Goal: Information Seeking & Learning: Learn about a topic

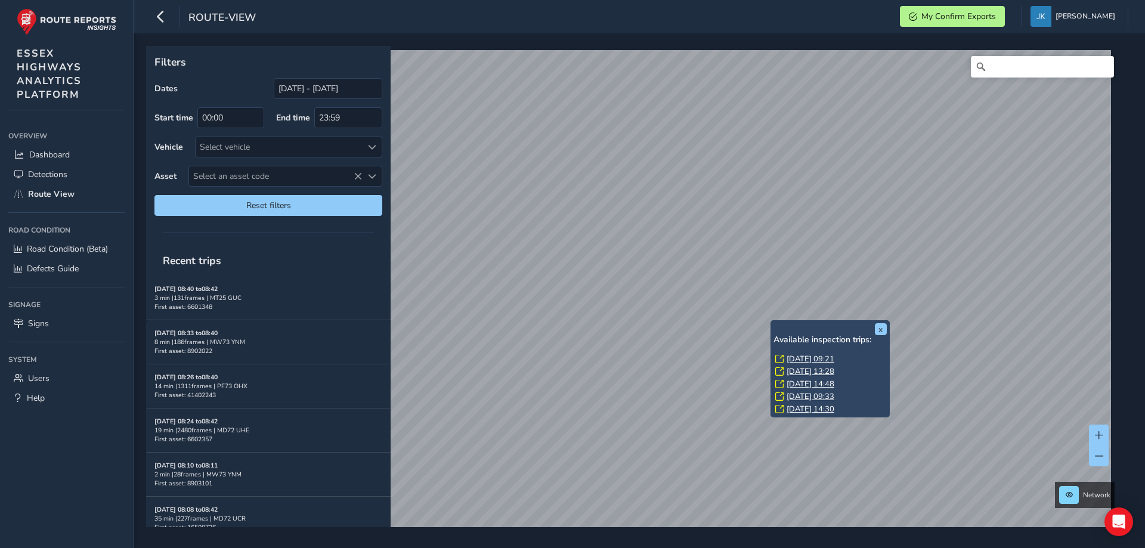
click at [796, 354] on link "[DATE] 09:21" at bounding box center [811, 359] width 48 height 11
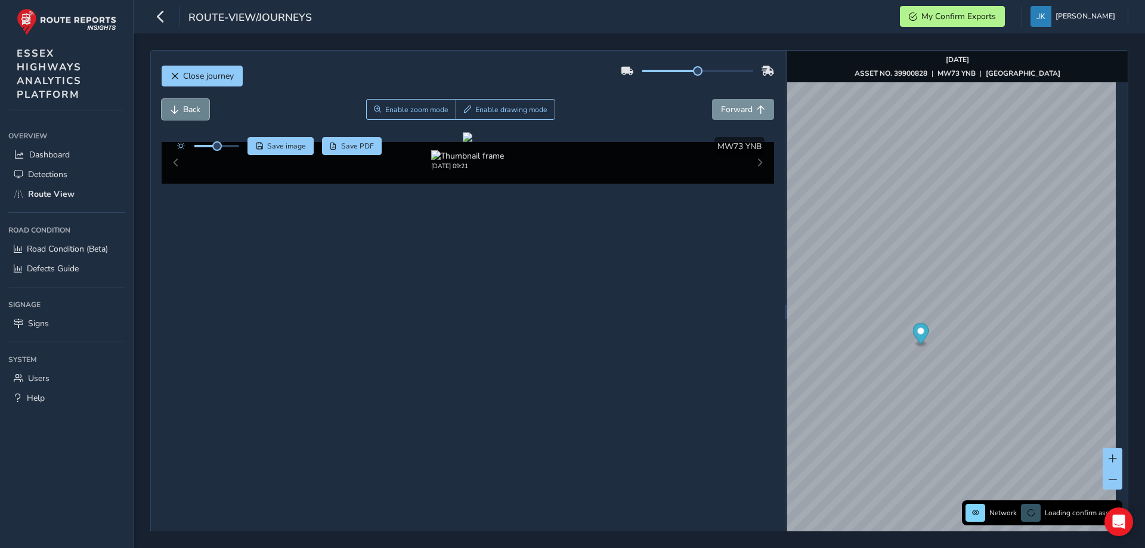
click at [183, 109] on span "Back" at bounding box center [191, 109] width 17 height 11
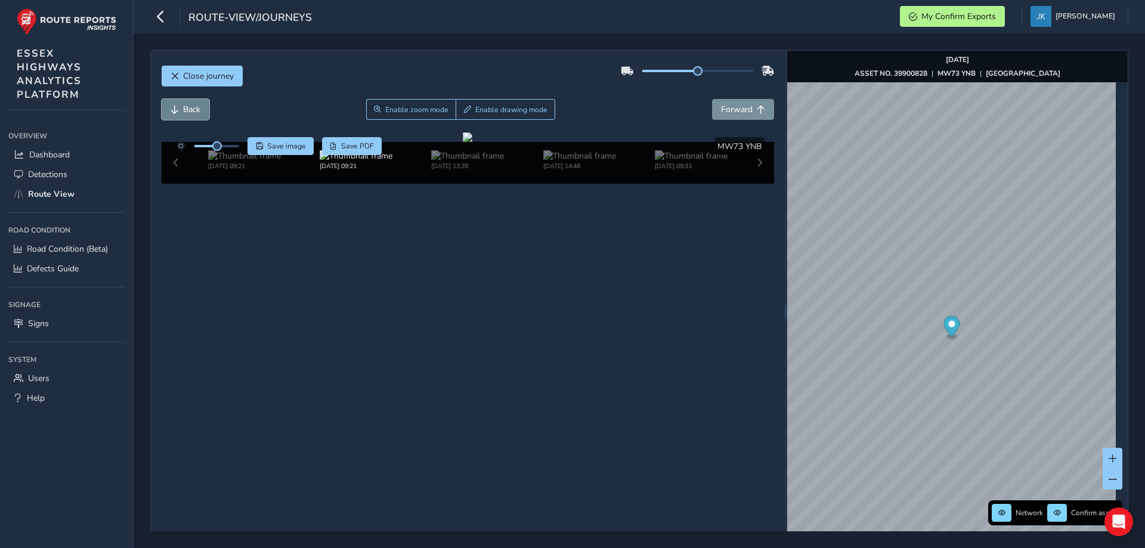
click at [183, 109] on span "Back" at bounding box center [191, 109] width 17 height 11
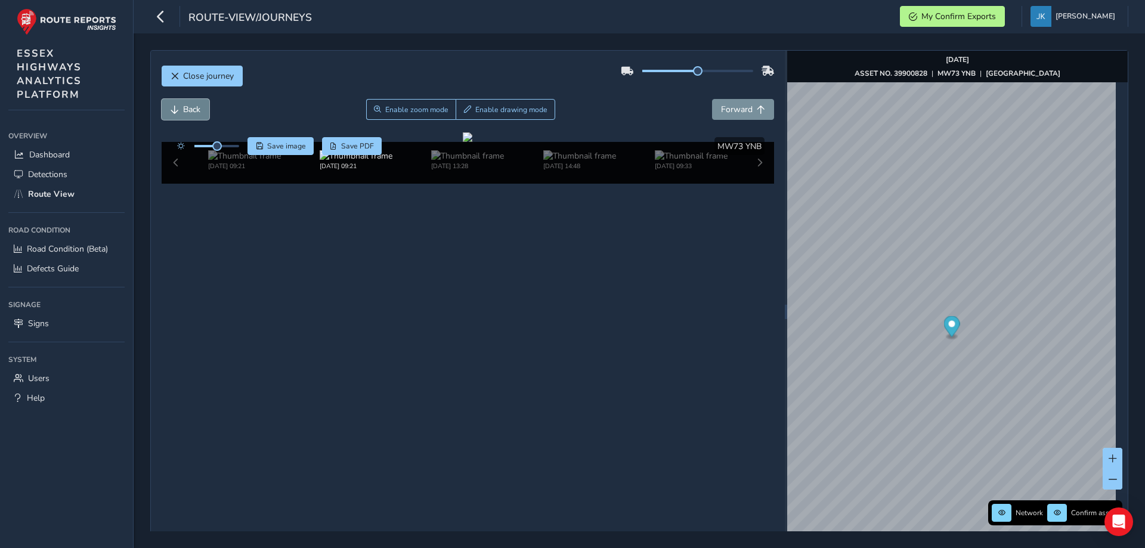
click at [183, 109] on span "Back" at bounding box center [191, 109] width 17 height 11
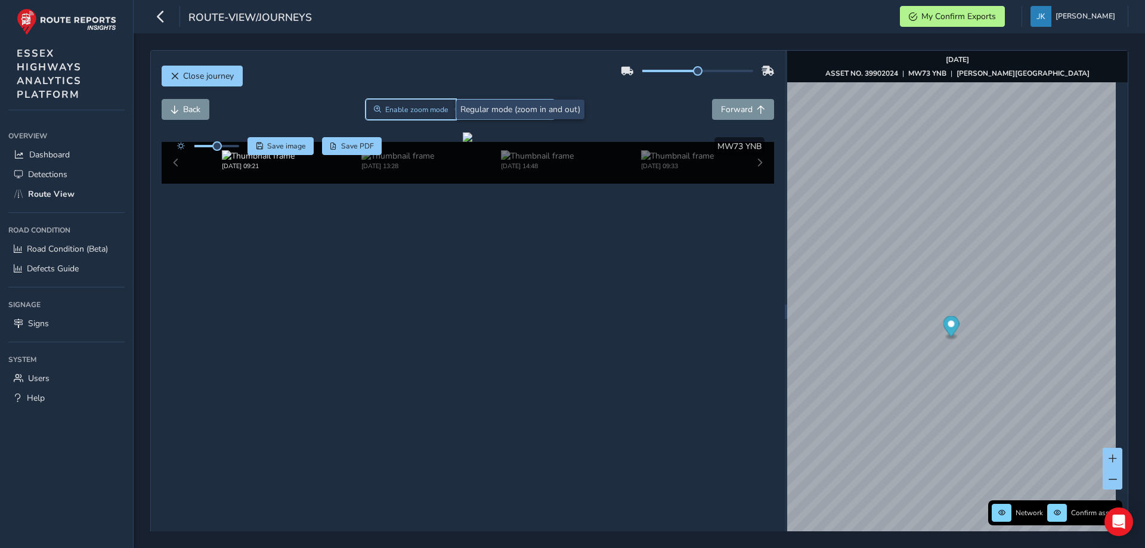
click at [402, 113] on span "Enable zoom mode" at bounding box center [416, 110] width 63 height 10
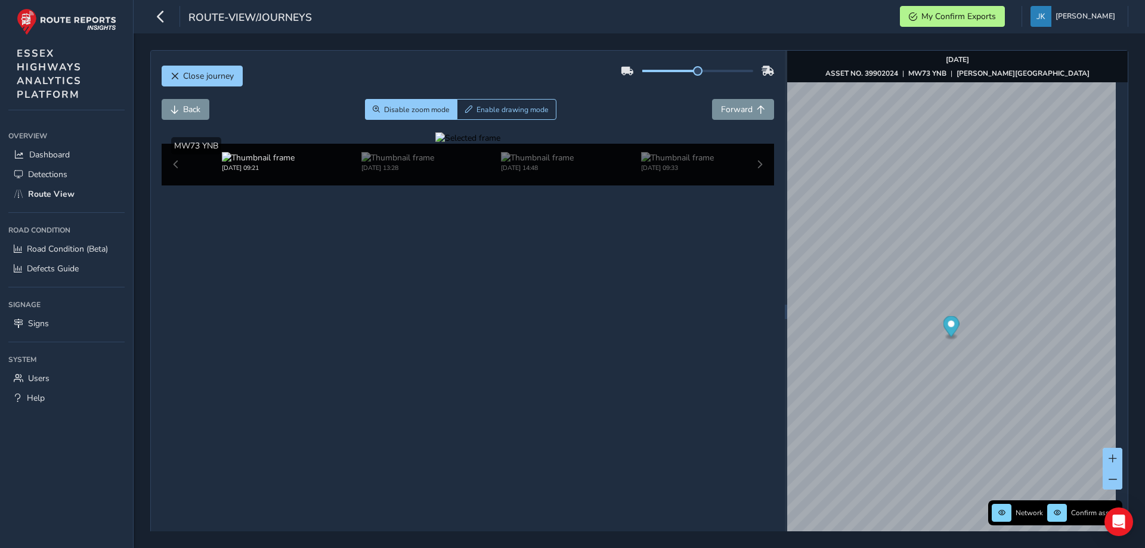
click at [500, 144] on div at bounding box center [467, 137] width 65 height 11
click at [720, 296] on img at bounding box center [271, 317] width 1717 height 966
click at [500, 144] on div at bounding box center [467, 137] width 65 height 11
click at [711, 298] on img at bounding box center [287, 312] width 1717 height 966
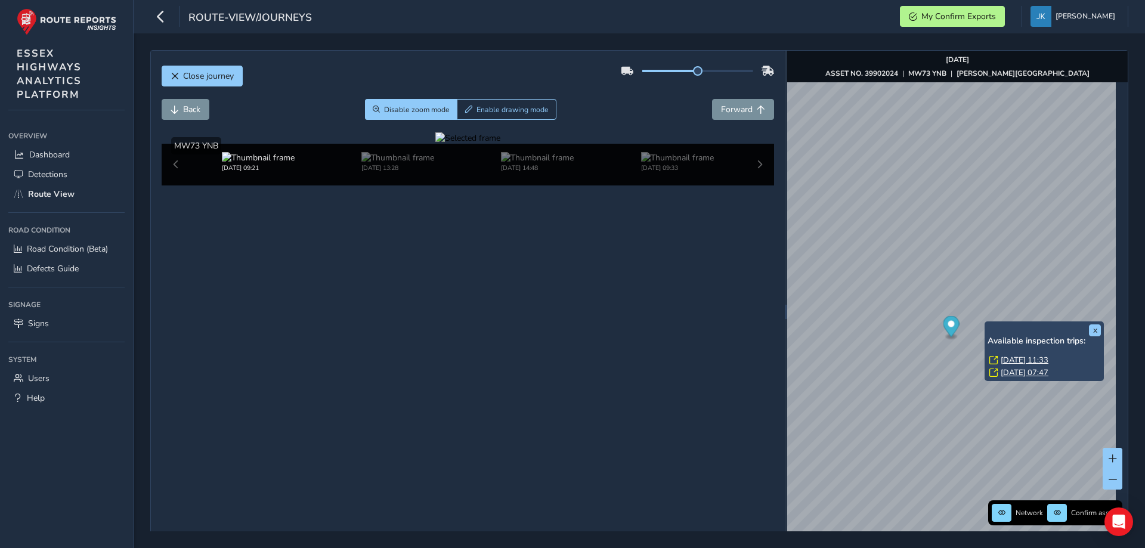
click at [1012, 357] on link "[DATE] 11:33" at bounding box center [1025, 360] width 48 height 11
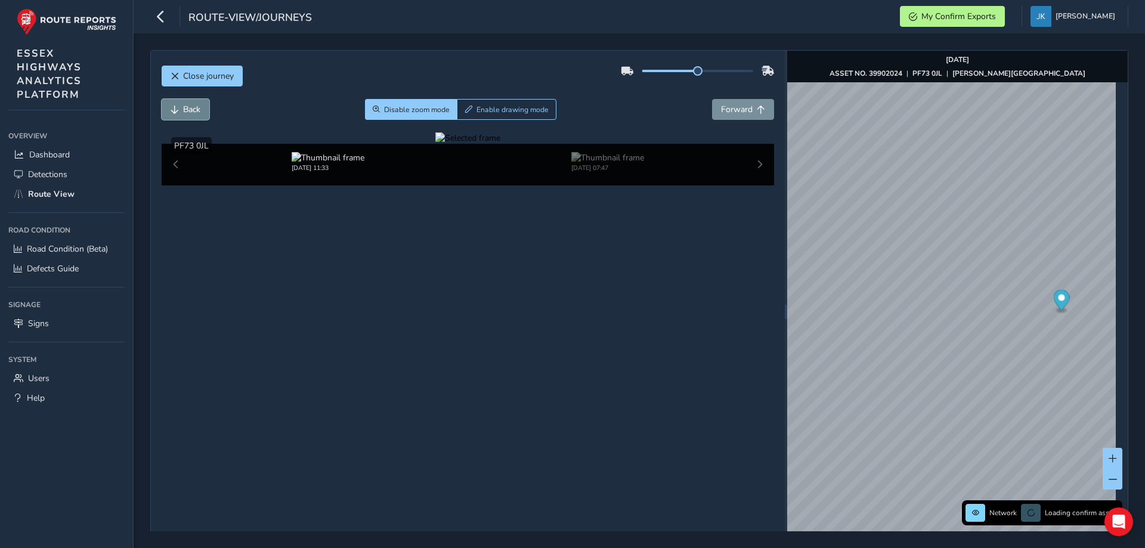
click at [193, 107] on span "Back" at bounding box center [191, 109] width 17 height 11
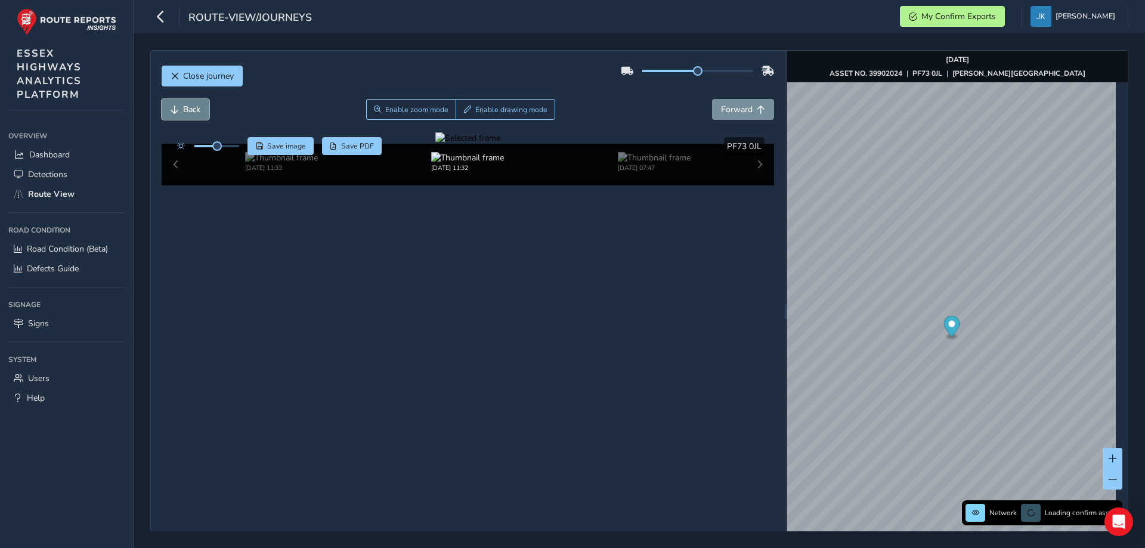
click at [193, 107] on span "Back" at bounding box center [191, 109] width 17 height 11
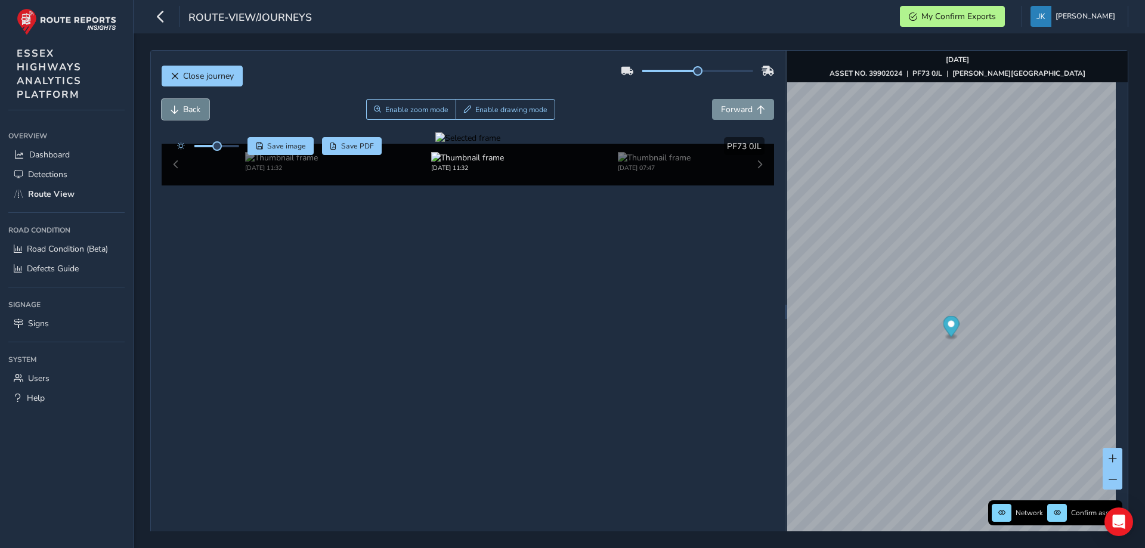
click at [193, 107] on span "Back" at bounding box center [191, 109] width 17 height 11
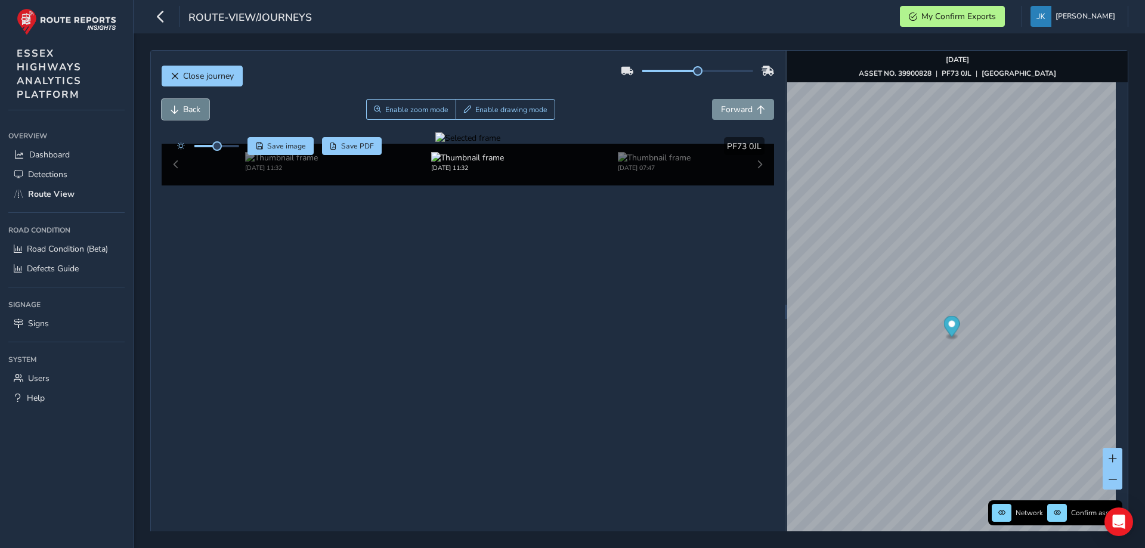
click at [193, 107] on span "Back" at bounding box center [191, 109] width 17 height 11
click at [738, 111] on span "Forward" at bounding box center [737, 109] width 32 height 11
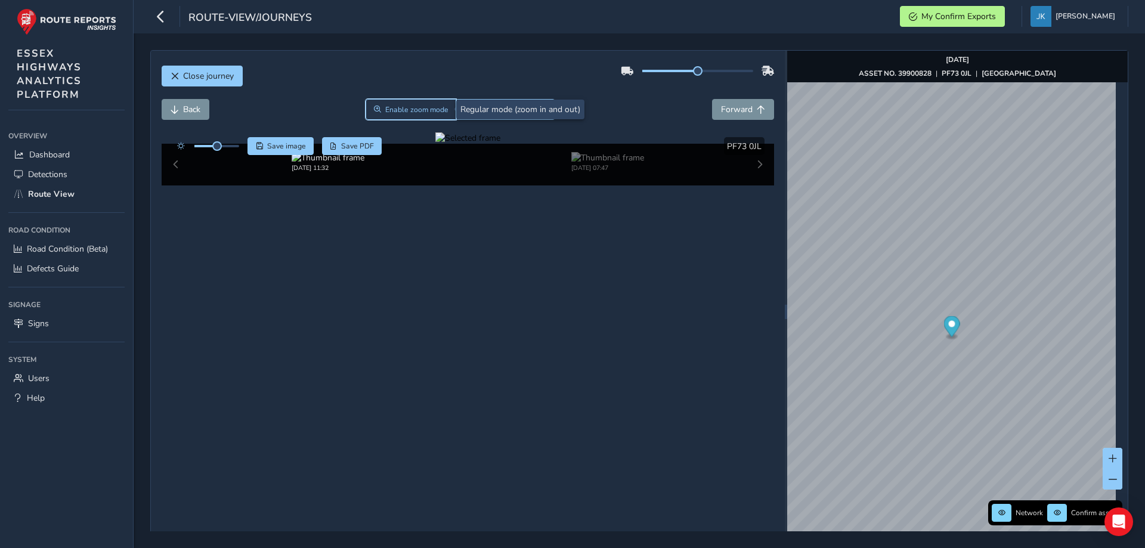
click at [387, 111] on span "Enable zoom mode" at bounding box center [416, 110] width 63 height 10
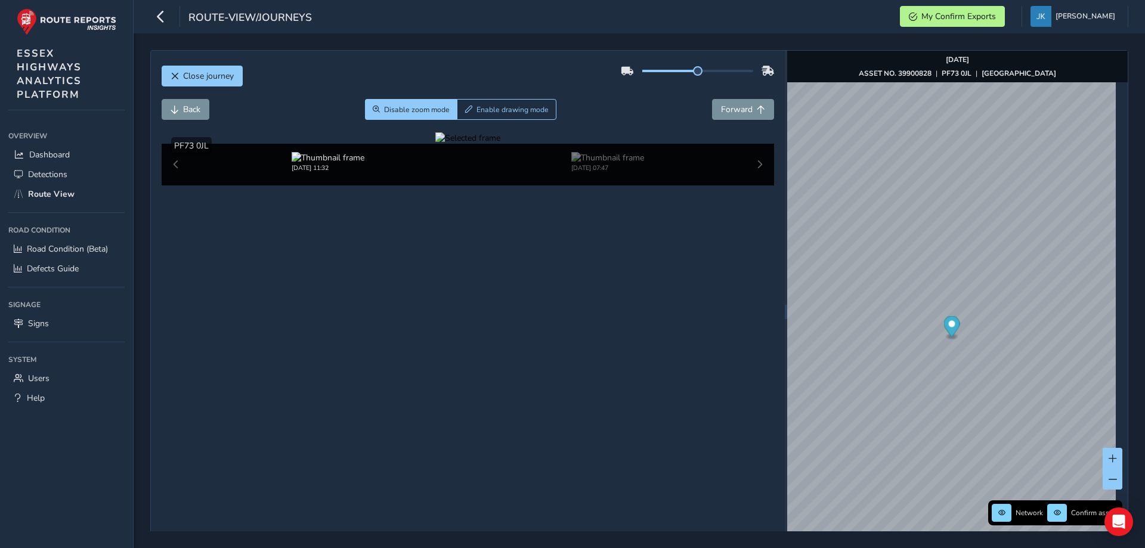
click at [435, 144] on div at bounding box center [467, 137] width 65 height 11
click at [270, 328] on img at bounding box center [1128, 258] width 1717 height 966
click at [435, 144] on div at bounding box center [467, 137] width 65 height 11
click at [182, 106] on button "Back" at bounding box center [186, 109] width 48 height 21
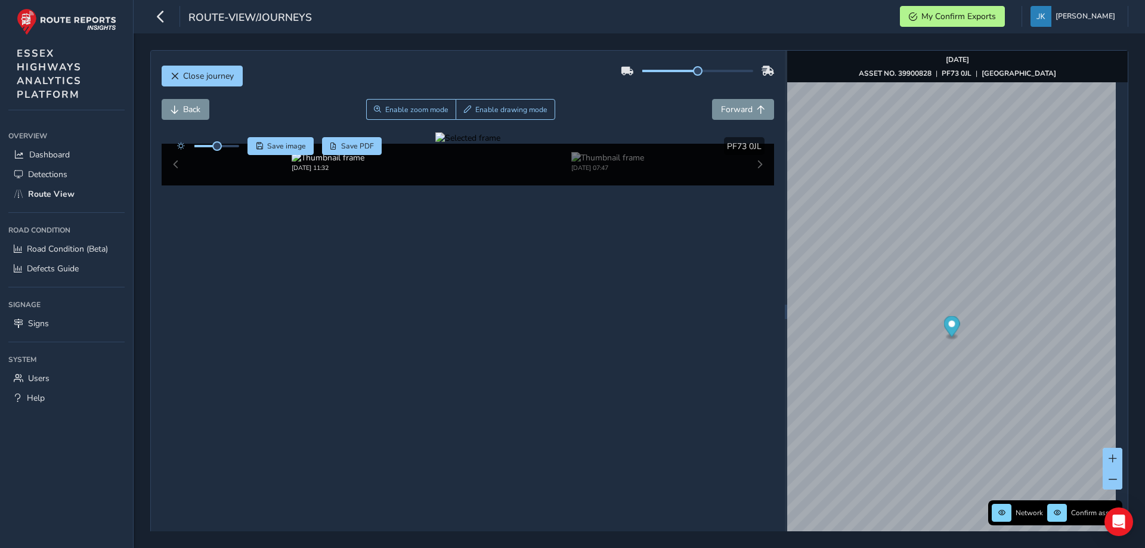
click at [435, 144] on div at bounding box center [467, 137] width 65 height 11
click at [307, 298] on img at bounding box center [1027, 312] width 1717 height 966
